Goal: Task Accomplishment & Management: Manage account settings

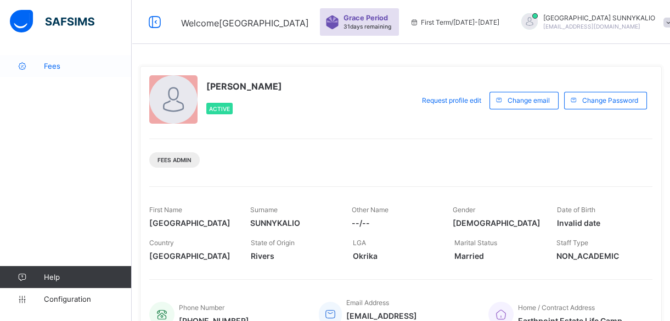
click at [50, 64] on span "Fees" at bounding box center [88, 65] width 88 height 9
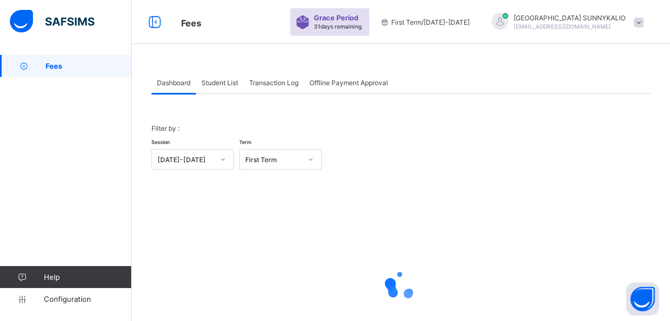
click at [226, 86] on span "Student List" at bounding box center [219, 83] width 37 height 8
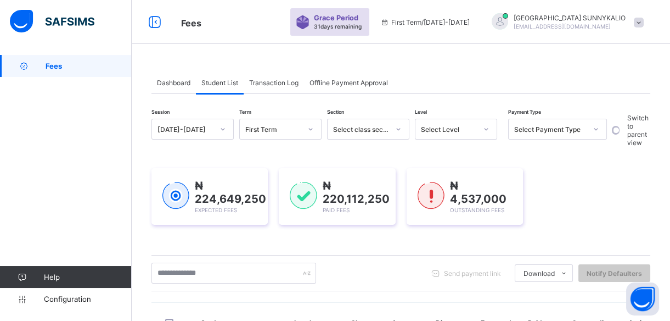
click at [488, 131] on icon at bounding box center [486, 129] width 7 height 11
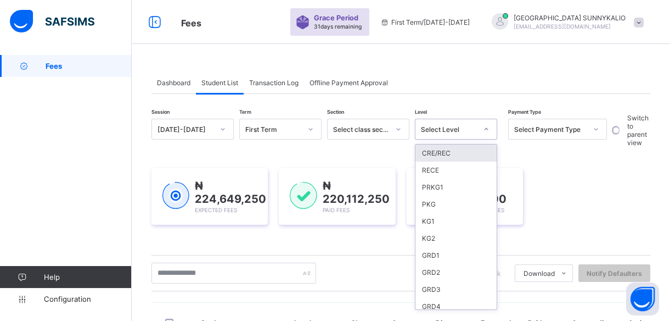
click at [484, 130] on icon at bounding box center [486, 129] width 7 height 11
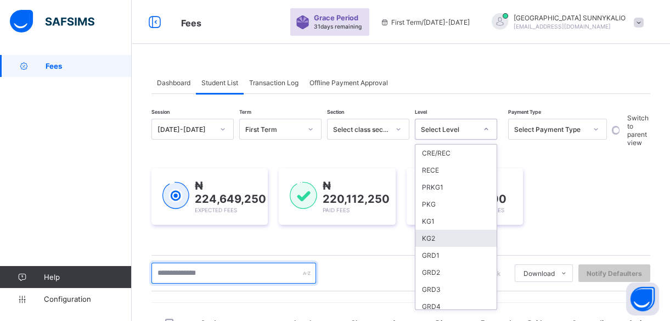
click at [270, 270] on input "text" at bounding box center [234, 272] width 165 height 21
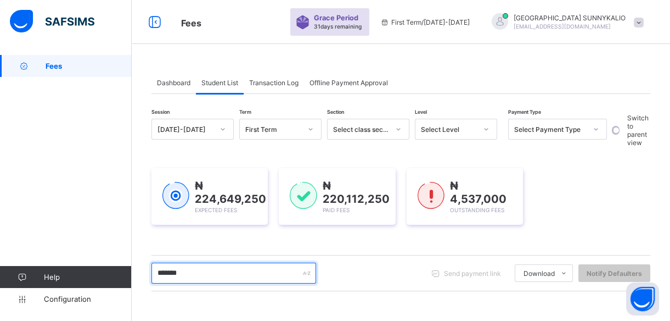
type input "*******"
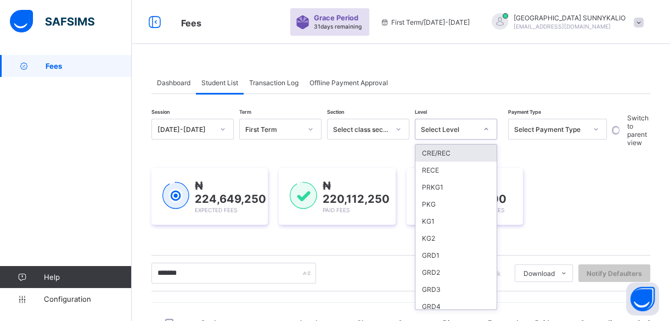
click at [486, 130] on icon at bounding box center [486, 129] width 7 height 11
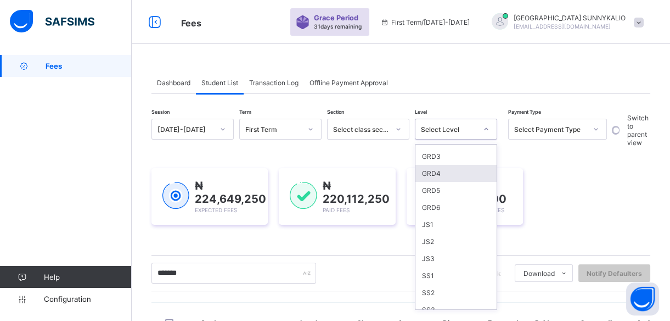
scroll to position [166, 0]
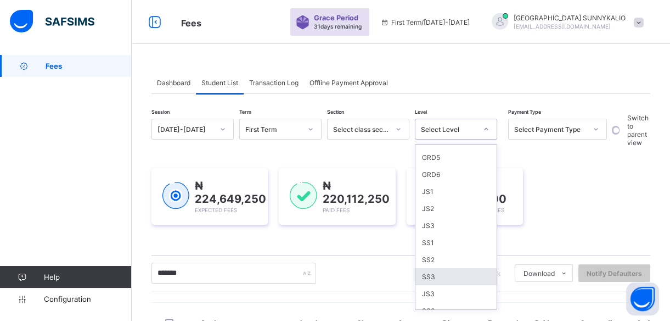
click at [422, 271] on div "SS3" at bounding box center [456, 276] width 81 height 17
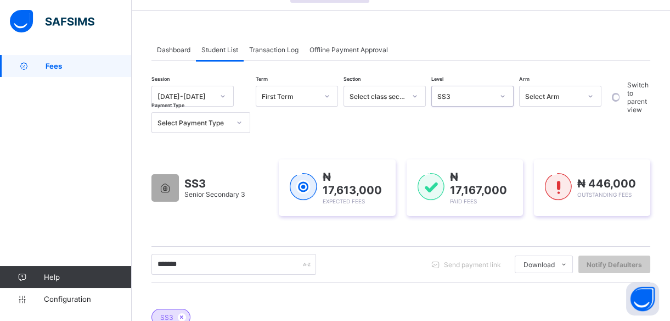
scroll to position [0, 0]
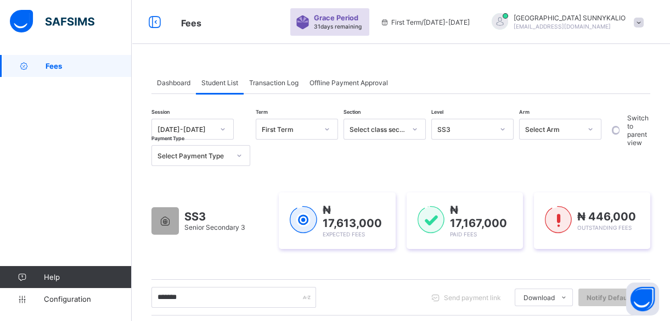
click at [644, 22] on span at bounding box center [639, 23] width 10 height 10
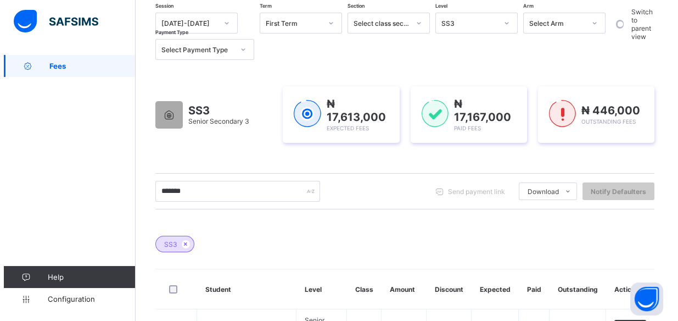
scroll to position [166, 0]
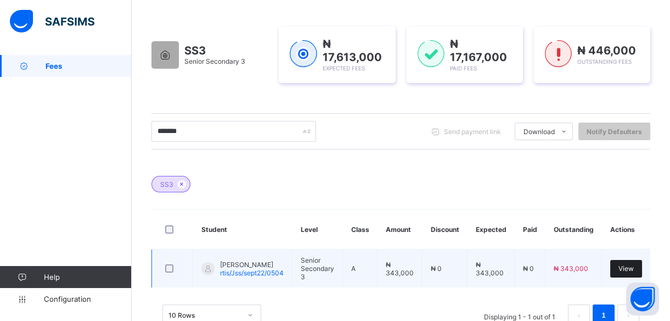
click at [635, 270] on div "View" at bounding box center [627, 269] width 32 height 18
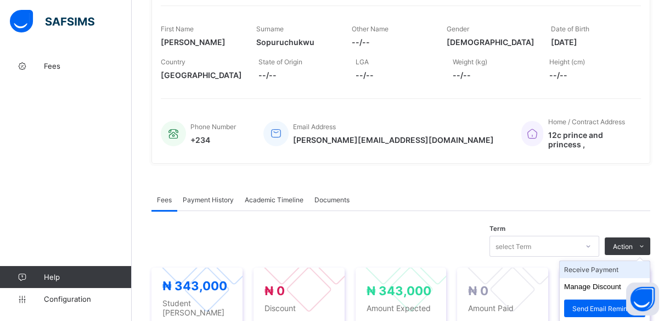
click at [613, 261] on li "Receive Payment" at bounding box center [605, 269] width 90 height 17
click at [0, 0] on div "× Receive Payment Payment Method Cash Bank POS Bank Select bank Reference No Pa…" at bounding box center [0, 0] width 0 height 0
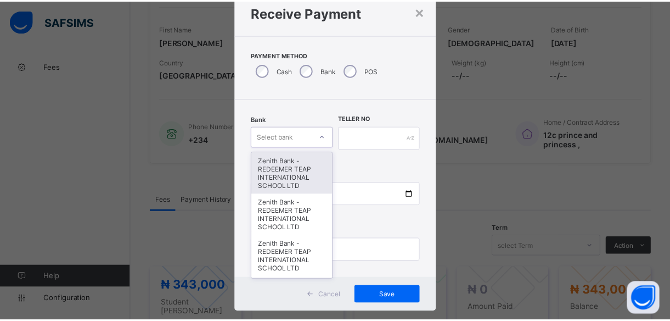
scroll to position [38, 0]
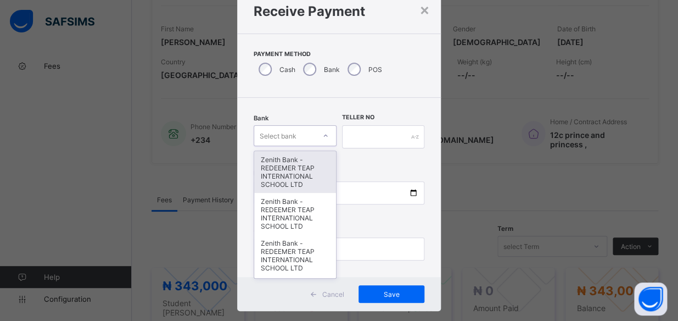
click at [323, 146] on div "option Zenith Bank - REDEEMER TEAP INTERNATIONAL SCHOOL LTD focused, 1 of 20. 2…" at bounding box center [295, 135] width 82 height 21
click at [291, 176] on div "Zenith Bank - REDEEMER TEAP INTERNATIONAL SCHOOL LTD" at bounding box center [294, 172] width 81 height 42
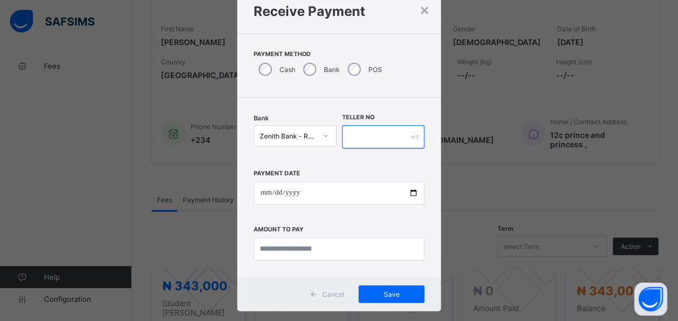
click at [411, 137] on div at bounding box center [383, 136] width 82 height 23
type input "*****"
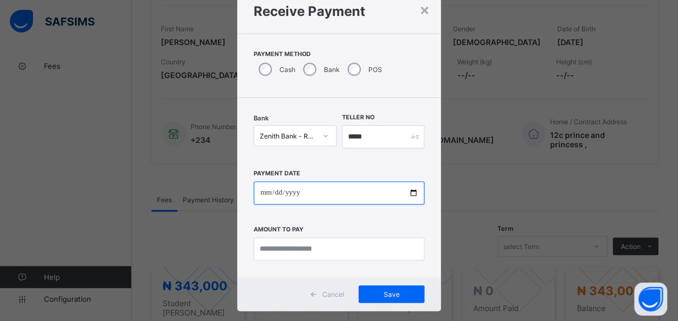
click at [410, 192] on input "date" at bounding box center [339, 192] width 171 height 23
type input "**********"
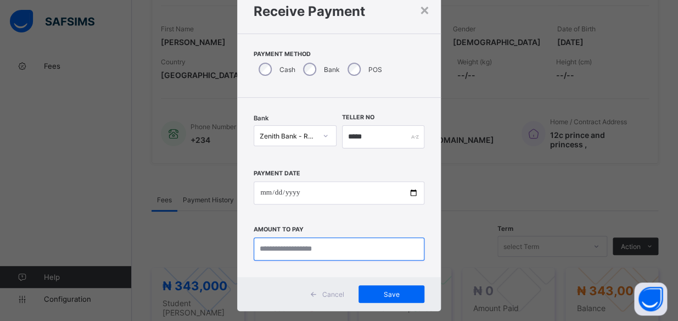
click at [321, 253] on input "currency" at bounding box center [339, 248] width 171 height 23
type input "*********"
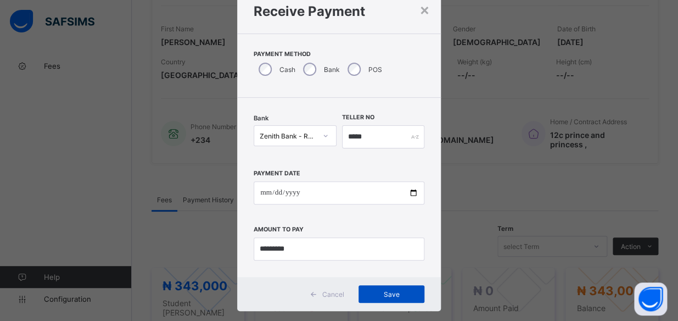
click at [384, 295] on span "Save" at bounding box center [391, 294] width 49 height 8
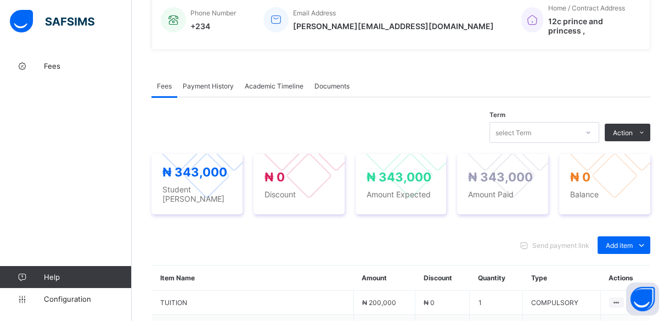
scroll to position [326, 0]
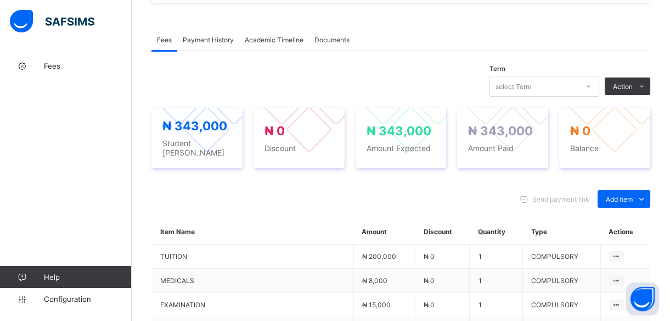
click at [202, 37] on div "Payment History" at bounding box center [208, 40] width 62 height 22
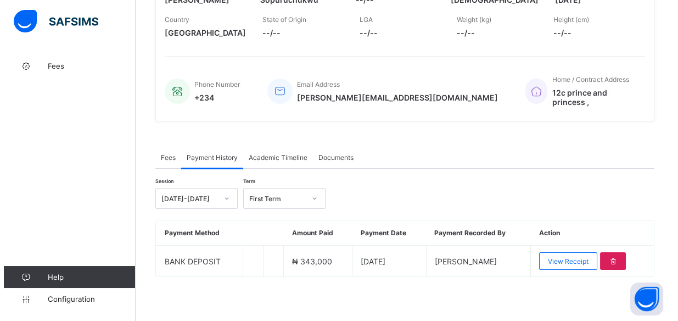
scroll to position [201, 0]
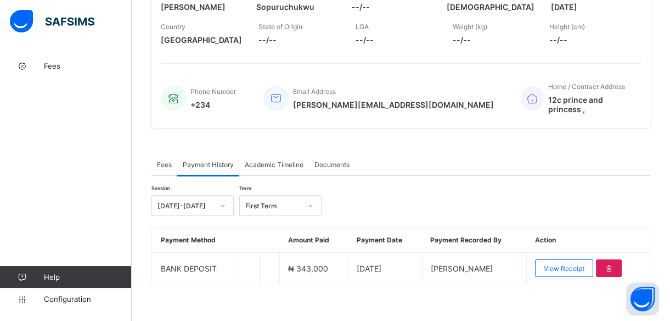
click at [222, 160] on span "Payment History" at bounding box center [208, 164] width 51 height 8
click at [217, 160] on span "Payment History" at bounding box center [208, 164] width 51 height 8
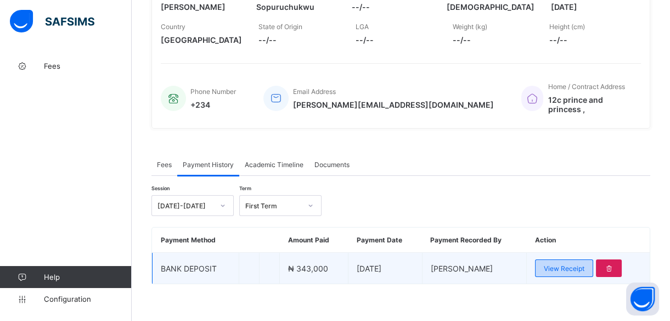
click at [559, 264] on span "View Receipt" at bounding box center [564, 268] width 41 height 8
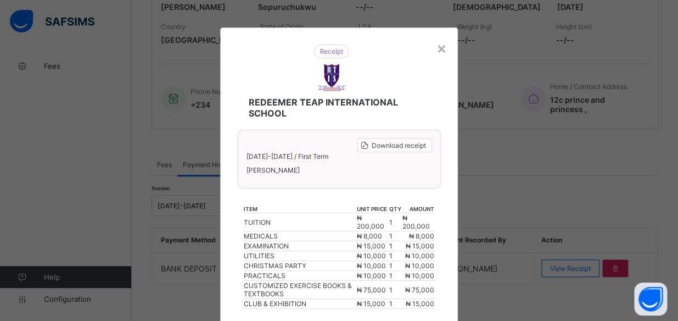
click at [324, 183] on div "Download receipt [DATE]-[DATE] / First Term [PERSON_NAME]" at bounding box center [338, 159] width 203 height 59
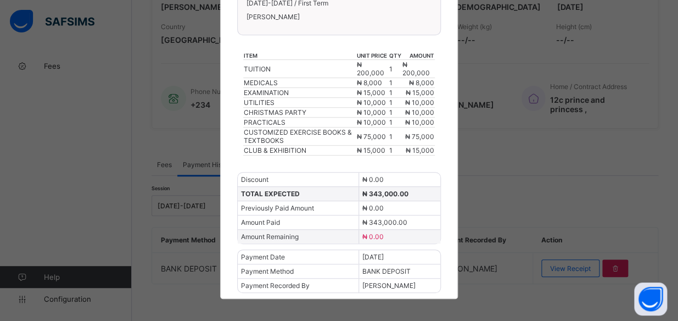
scroll to position [153, 0]
click at [628, 78] on div "× REDEEMER TEAP INTERNATIONAL SCHOOL Download receipt [DATE]-[DATE] / First Ter…" at bounding box center [339, 160] width 678 height 321
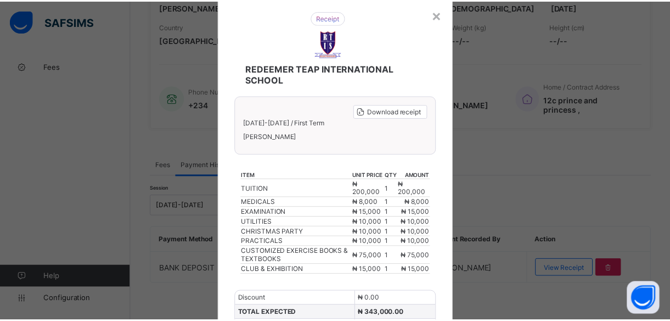
scroll to position [0, 0]
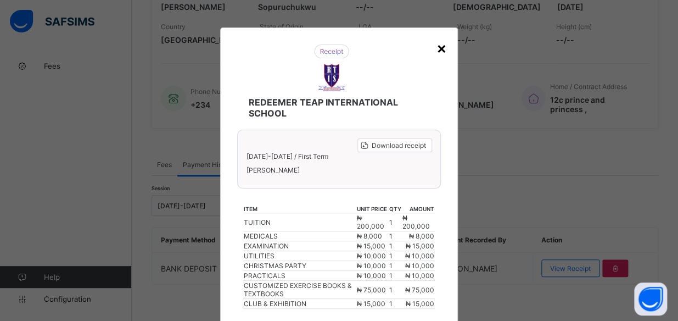
click at [439, 52] on div "×" at bounding box center [441, 47] width 10 height 19
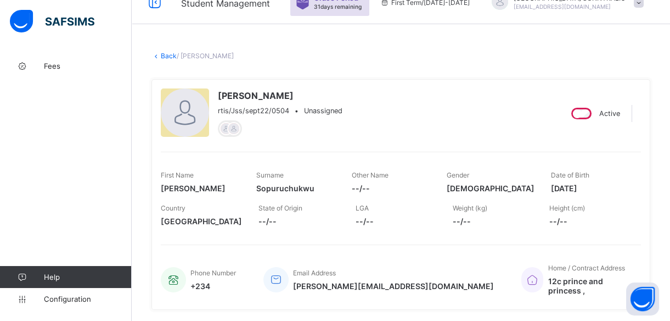
scroll to position [16, 0]
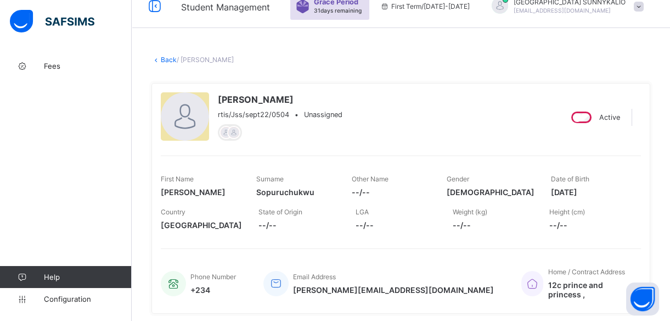
click at [161, 61] on link "Back" at bounding box center [169, 59] width 16 height 8
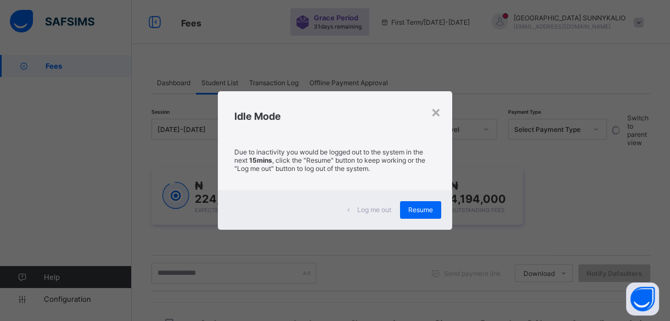
scroll to position [49, 0]
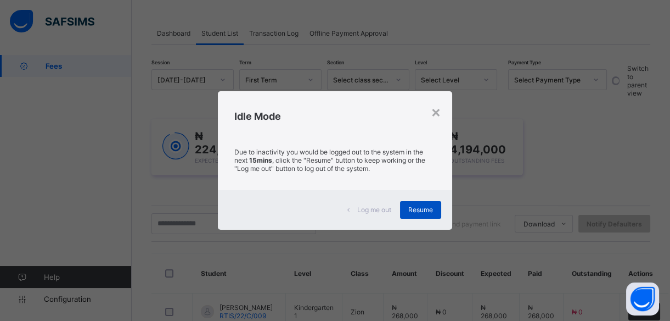
click at [427, 210] on span "Resume" at bounding box center [420, 209] width 25 height 8
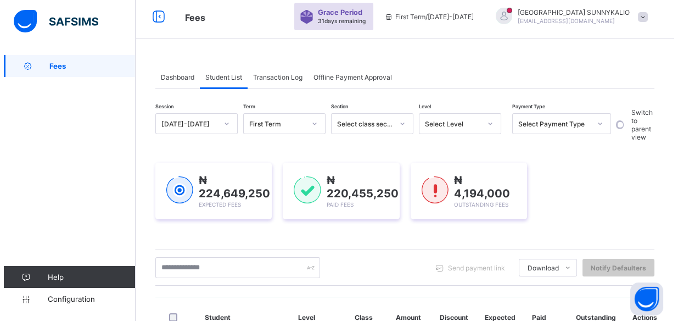
scroll to position [0, 0]
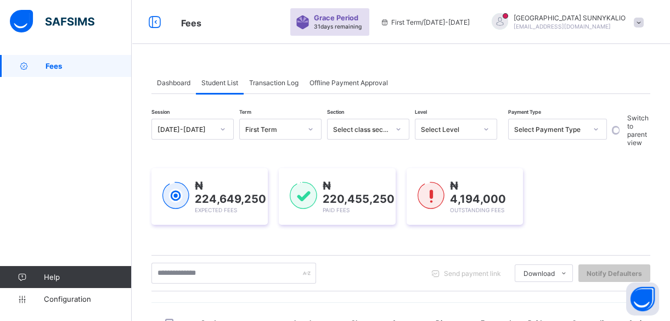
click at [644, 20] on span at bounding box center [639, 23] width 10 height 10
click at [602, 107] on span "Logout" at bounding box center [608, 108] width 72 height 13
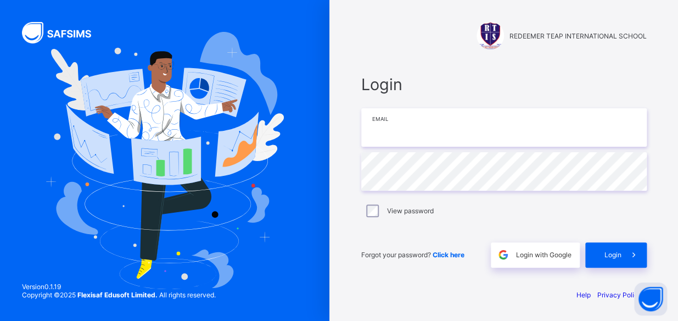
type input "**********"
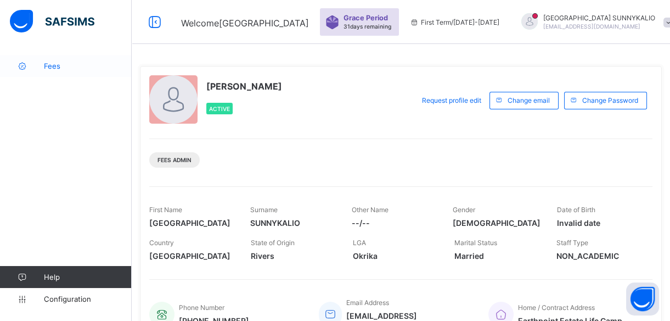
click at [54, 66] on span "Fees" at bounding box center [88, 65] width 88 height 9
